Goal: Complete application form: Complete application form

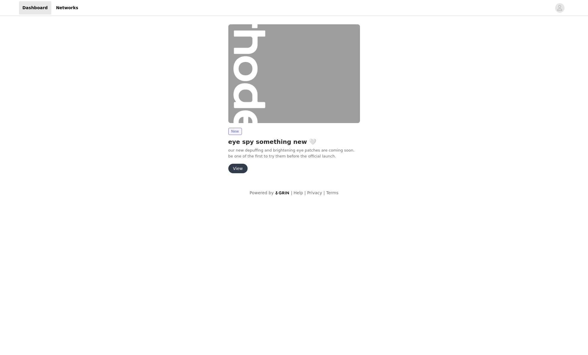
click at [238, 172] on button "View" at bounding box center [237, 168] width 19 height 9
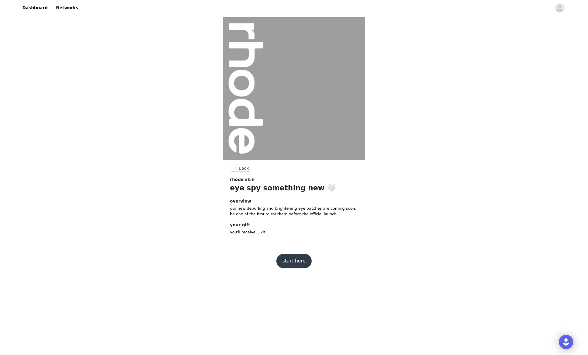
click at [297, 262] on button "start here" at bounding box center [293, 261] width 35 height 14
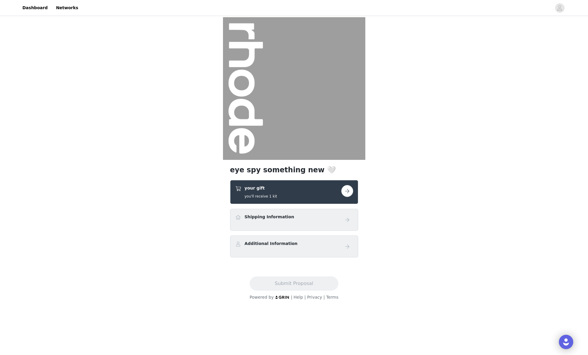
click at [349, 188] on button "button" at bounding box center [347, 191] width 12 height 12
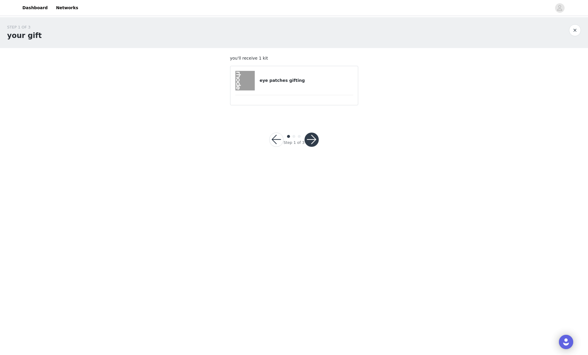
click at [311, 134] on button "button" at bounding box center [311, 139] width 14 height 14
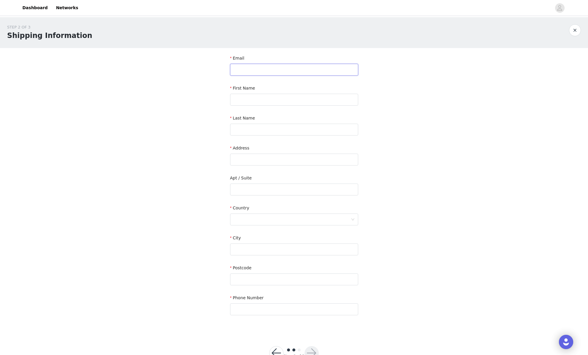
click at [270, 72] on input "text" at bounding box center [294, 70] width 128 height 12
paste input "TeamJoshseki@unitedtalent.com"
type input "TeamJoshseki@unitedtalent.com"
click at [266, 101] on input "text" at bounding box center [294, 100] width 128 height 12
type input "Josh"
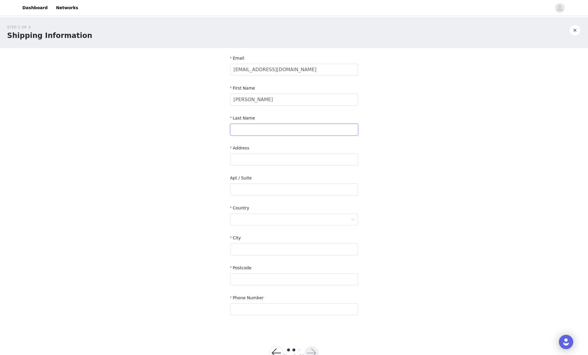
click at [254, 132] on input "text" at bounding box center [294, 130] width 128 height 12
type input "Seki"
click at [255, 161] on input "text" at bounding box center [294, 160] width 128 height 12
type input "9336 Civic Center Dr"
type input "Beverly Hills"
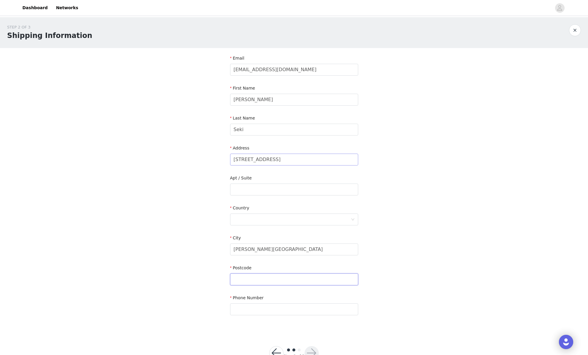
type input "90210"
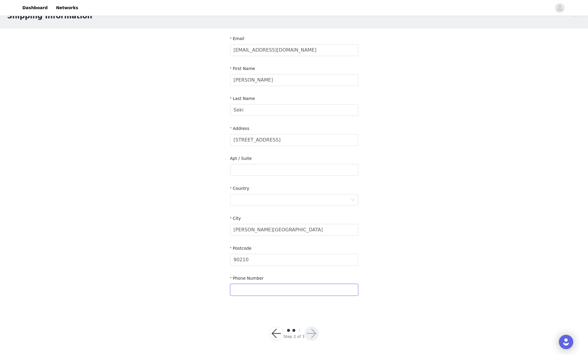
click at [262, 286] on input "text" at bounding box center [294, 290] width 128 height 12
type input "3109714967"
click at [303, 319] on div "Step 2 of 3" at bounding box center [294, 333] width 64 height 28
click at [256, 195] on div at bounding box center [292, 199] width 117 height 11
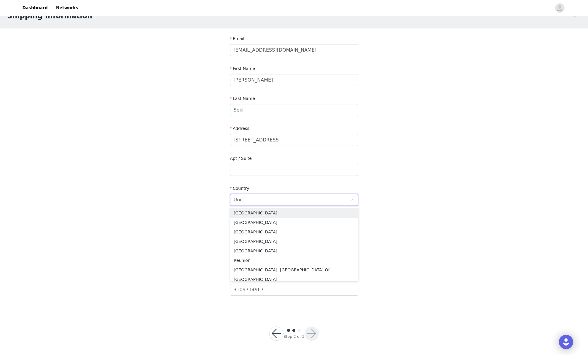
type input "Unit"
click at [268, 212] on li "United States" at bounding box center [294, 212] width 128 height 9
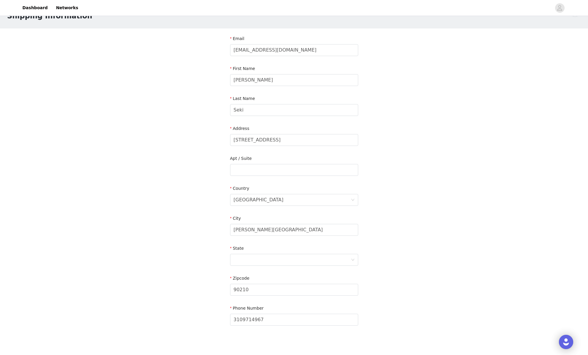
scroll to position [49, 0]
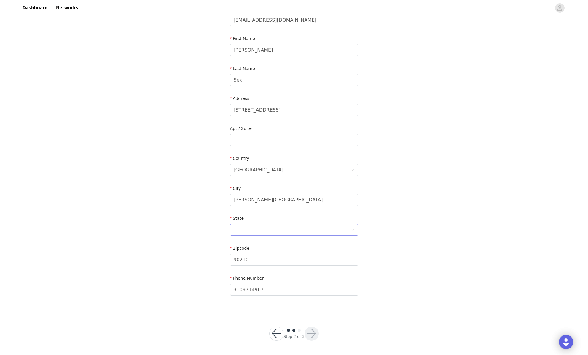
click at [274, 228] on div at bounding box center [292, 229] width 117 height 11
type input "Cal"
click at [260, 247] on li "California" at bounding box center [294, 242] width 128 height 9
click at [307, 340] on div at bounding box center [311, 333] width 14 height 14
click at [311, 334] on button "button" at bounding box center [311, 333] width 14 height 14
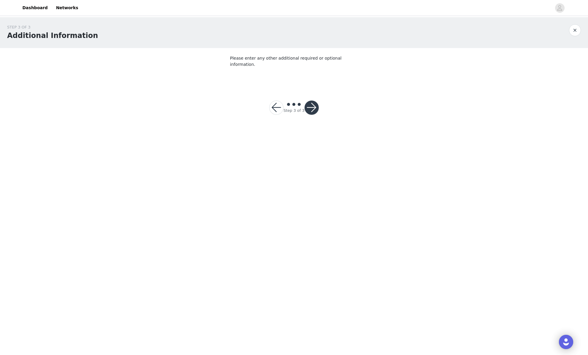
click at [312, 100] on button "button" at bounding box center [311, 107] width 14 height 14
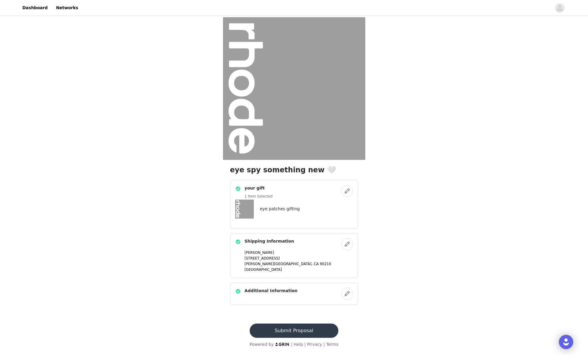
click at [299, 333] on button "Submit Proposal" at bounding box center [294, 330] width 89 height 14
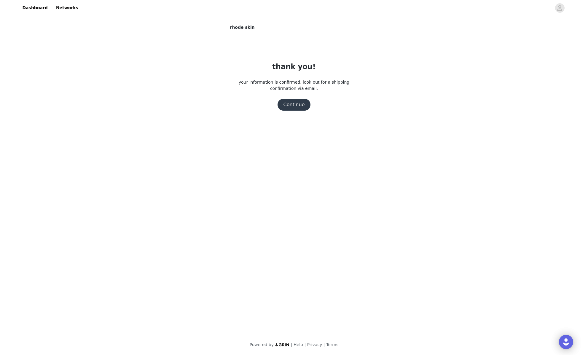
click at [298, 101] on button "Continue" at bounding box center [293, 105] width 33 height 12
